Goal: Information Seeking & Learning: Learn about a topic

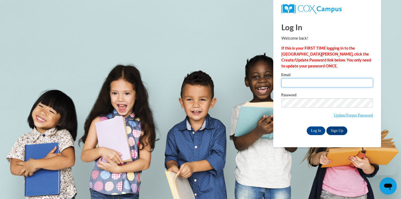
click at [303, 85] on input "Email" at bounding box center [327, 82] width 92 height 9
type input "[EMAIL_ADDRESS][DOMAIN_NAME]"
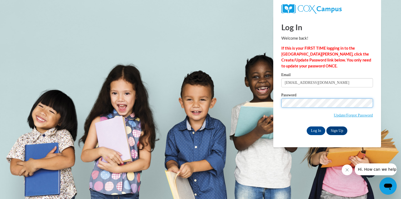
click at [306, 126] on input "Log In" at bounding box center [315, 130] width 19 height 9
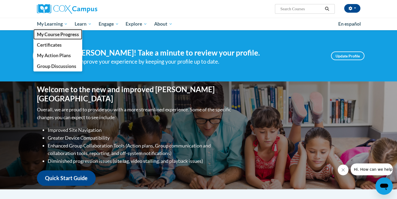
click at [59, 30] on link "My Course Progress" at bounding box center [57, 34] width 49 height 11
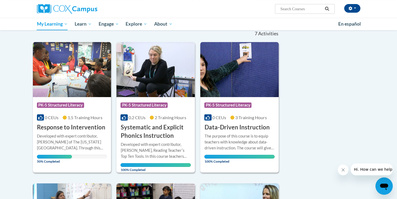
scroll to position [46, 0]
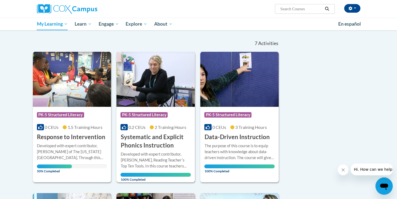
click at [170, 166] on div "Developed with expert contributor, Dr. Deborah Glaser, Reading Teacherʹs Top Te…" at bounding box center [155, 160] width 70 height 18
click at [89, 153] on div "Developed with expert contributor, Dr. [PERSON_NAME] of The [US_STATE][GEOGRAPH…" at bounding box center [72, 152] width 70 height 18
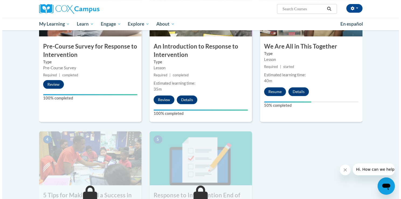
scroll to position [158, 0]
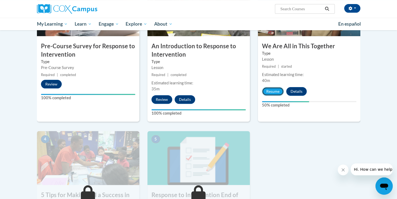
click at [272, 92] on button "Resume" at bounding box center [273, 91] width 22 height 9
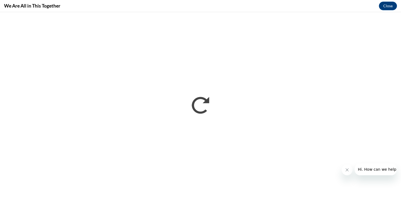
scroll to position [0, 0]
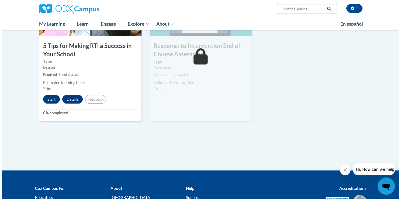
scroll to position [302, 0]
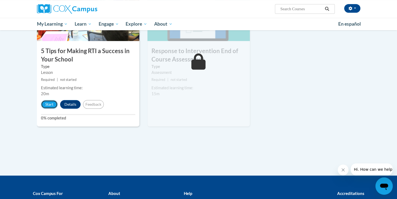
click at [44, 104] on button "Start" at bounding box center [49, 104] width 17 height 9
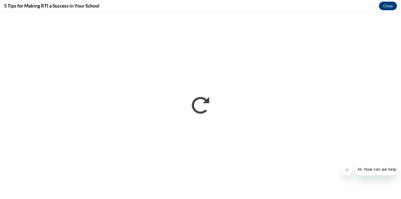
scroll to position [0, 0]
